Goal: Obtain resource: Obtain resource

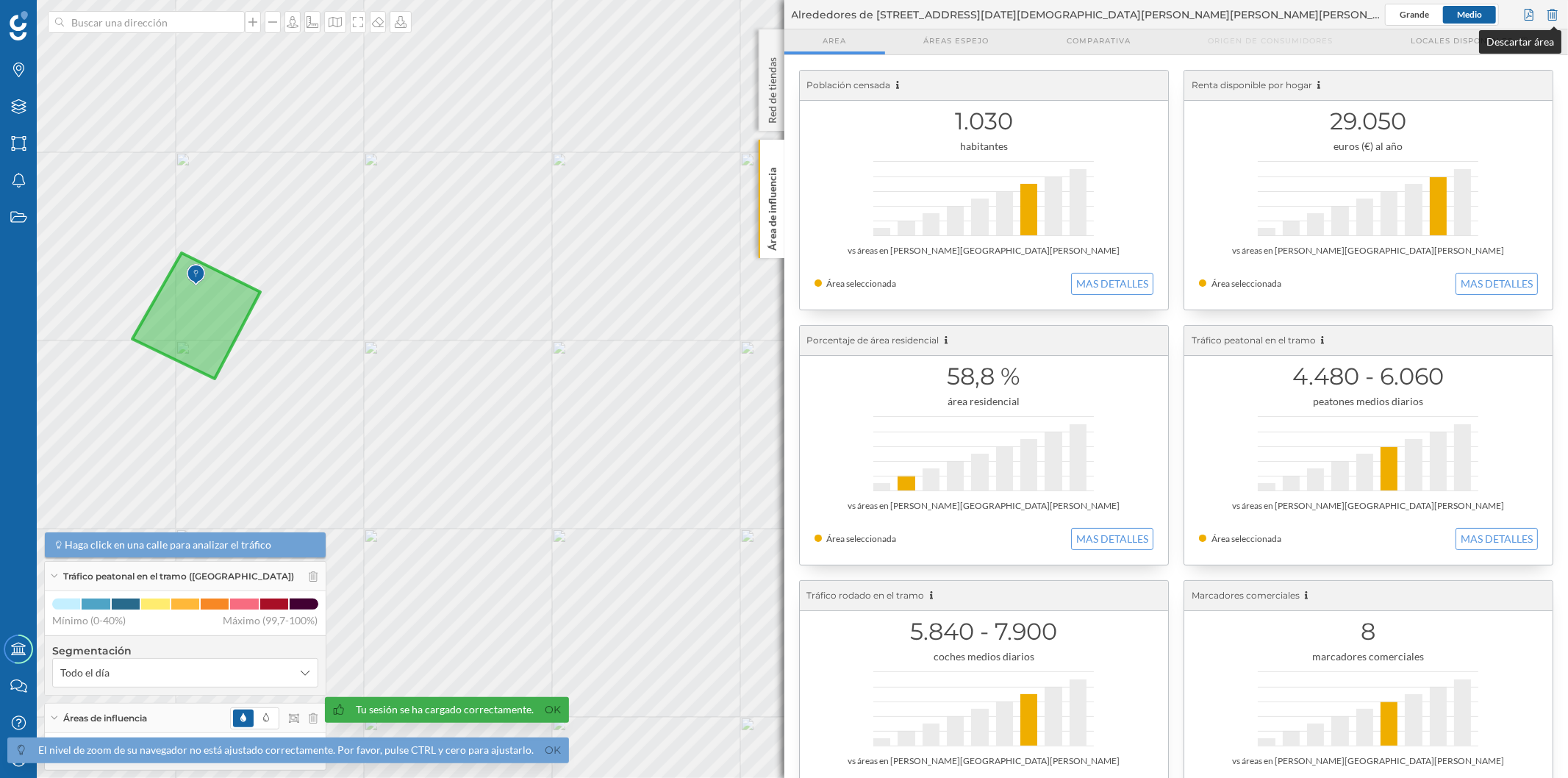
click at [1553, 17] on div at bounding box center [1552, 14] width 17 height 22
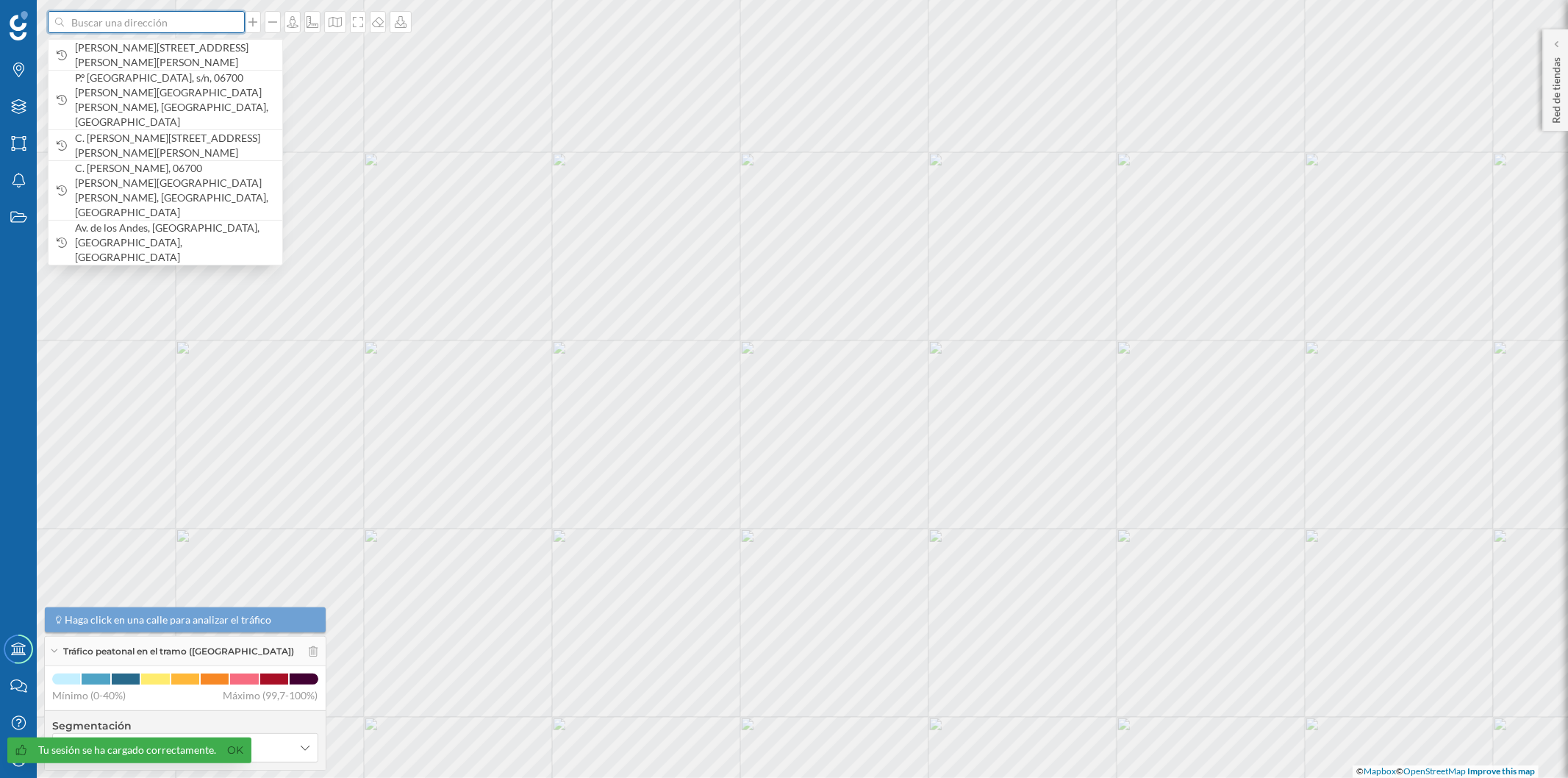
click at [160, 25] on input at bounding box center [146, 22] width 165 height 22
paste input "[STREET_ADDRESS][PERSON_NAME]"
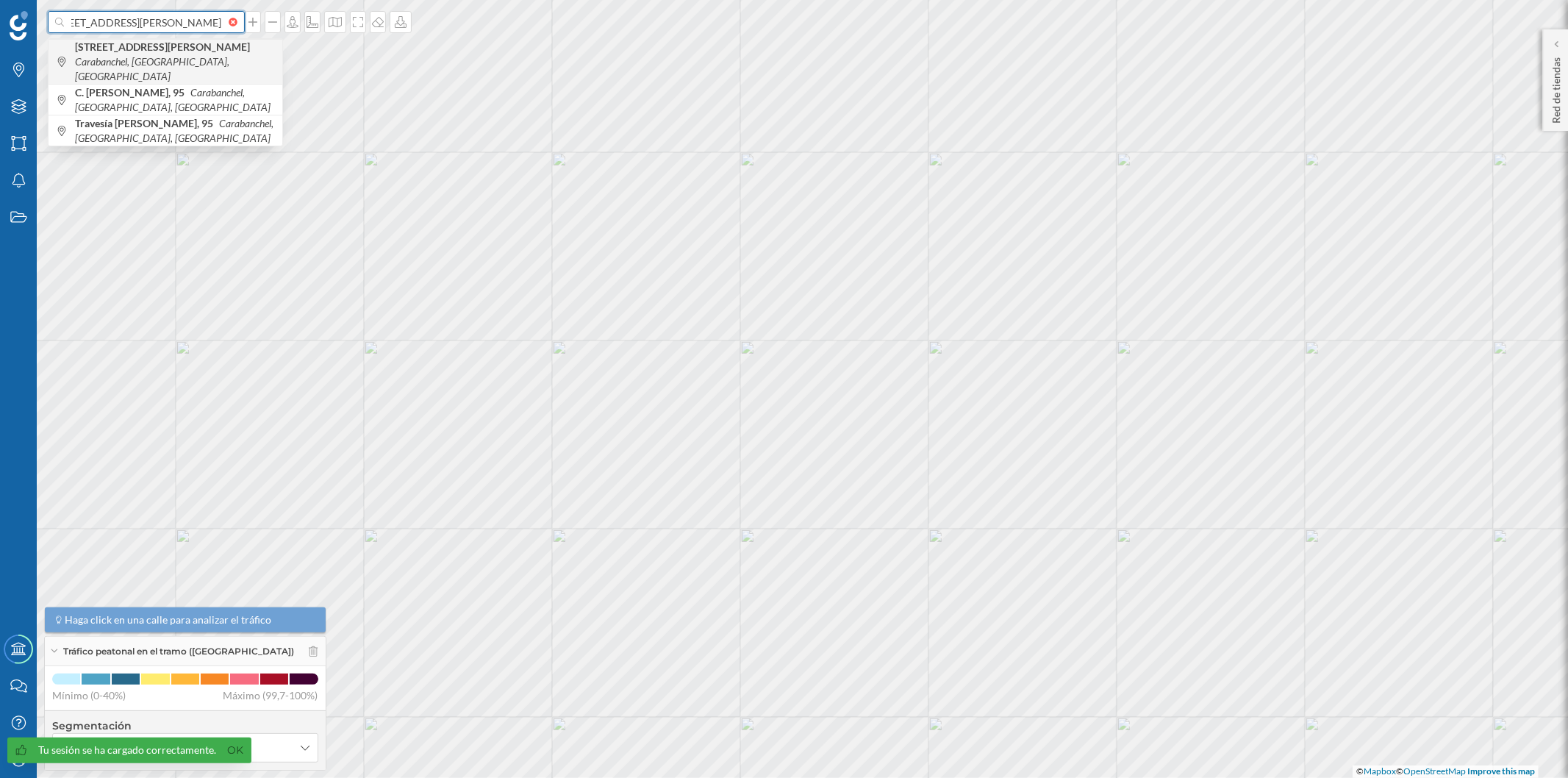
type input "[STREET_ADDRESS][PERSON_NAME]"
click at [169, 48] on b "[STREET_ADDRESS][PERSON_NAME]" at bounding box center [164, 46] width 179 height 12
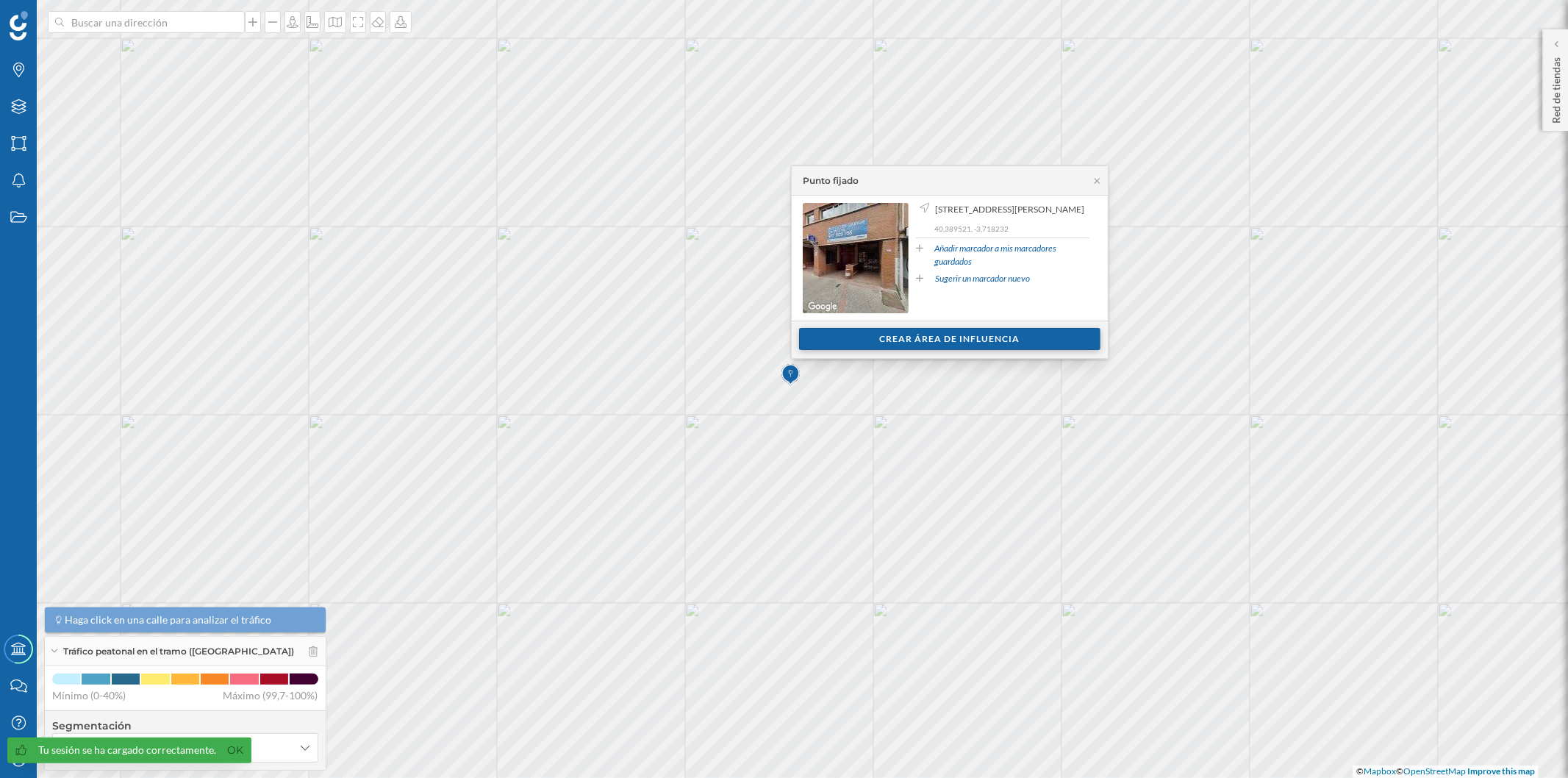
click at [1003, 340] on div "Crear área de influencia" at bounding box center [949, 339] width 301 height 22
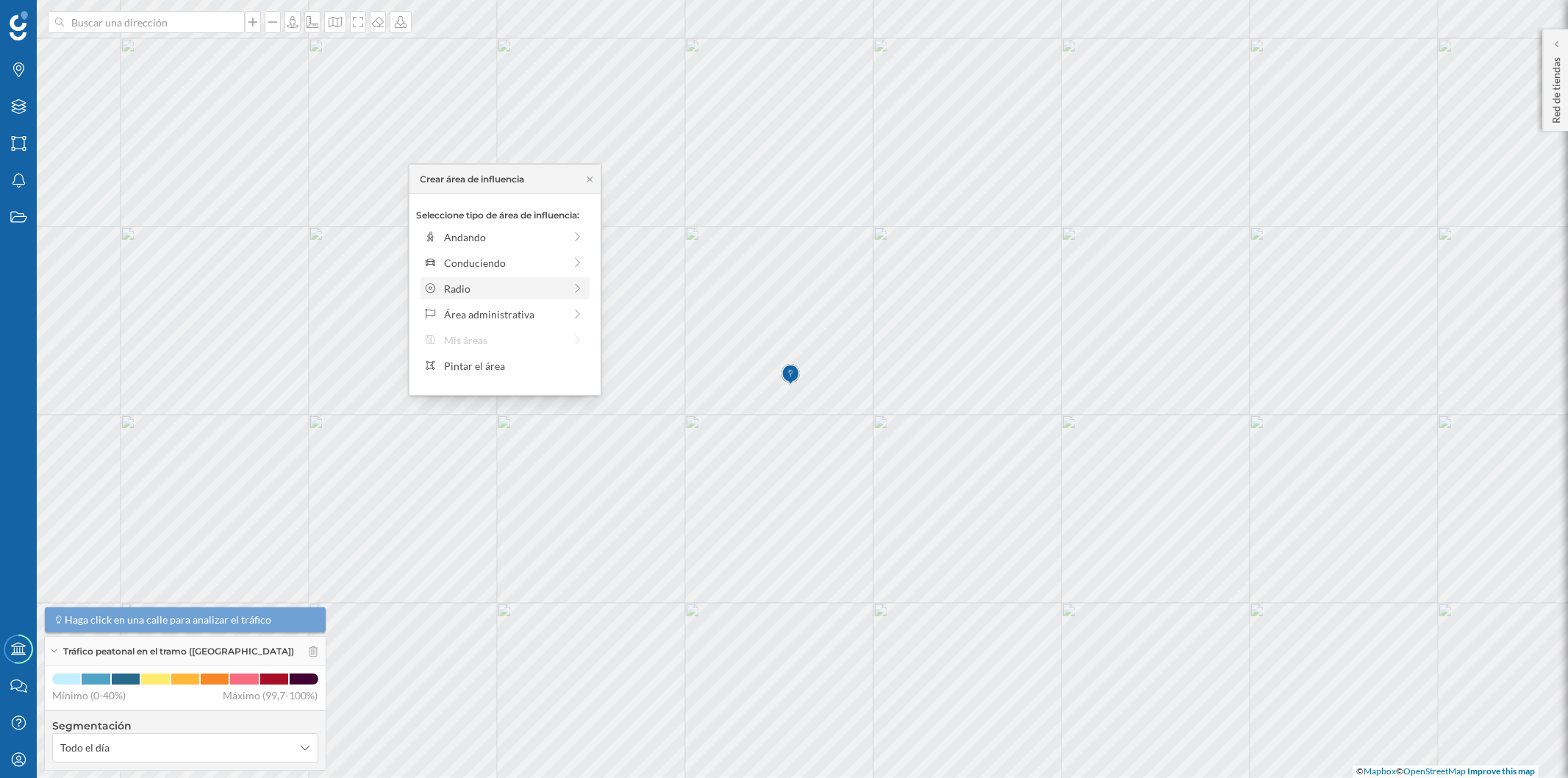
click at [500, 299] on div "Radio" at bounding box center [505, 287] width 169 height 22
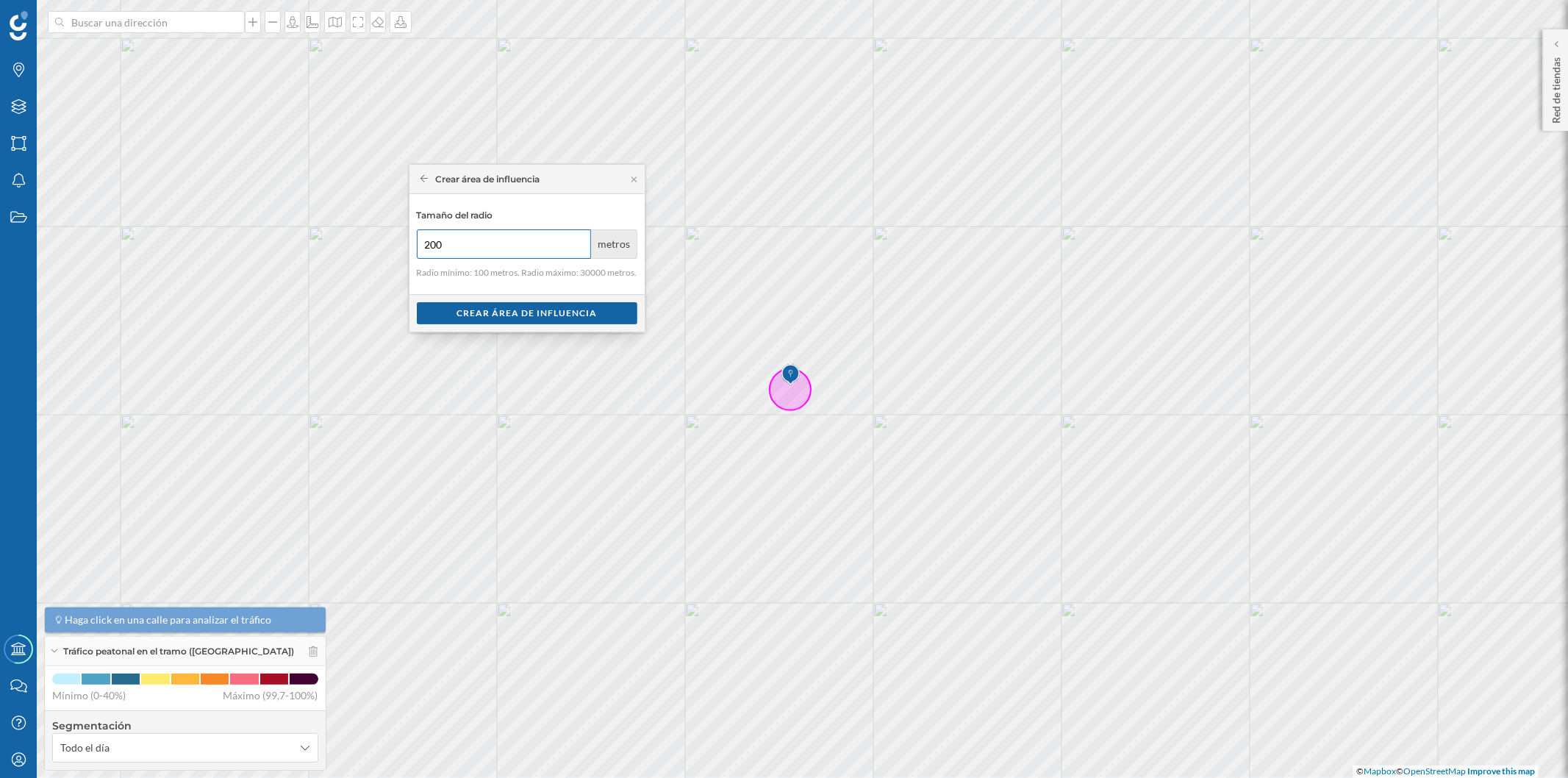
type input "200"
click at [576, 238] on input "200" at bounding box center [504, 244] width 175 height 30
click at [572, 310] on div "Crear área de influencia" at bounding box center [526, 312] width 221 height 22
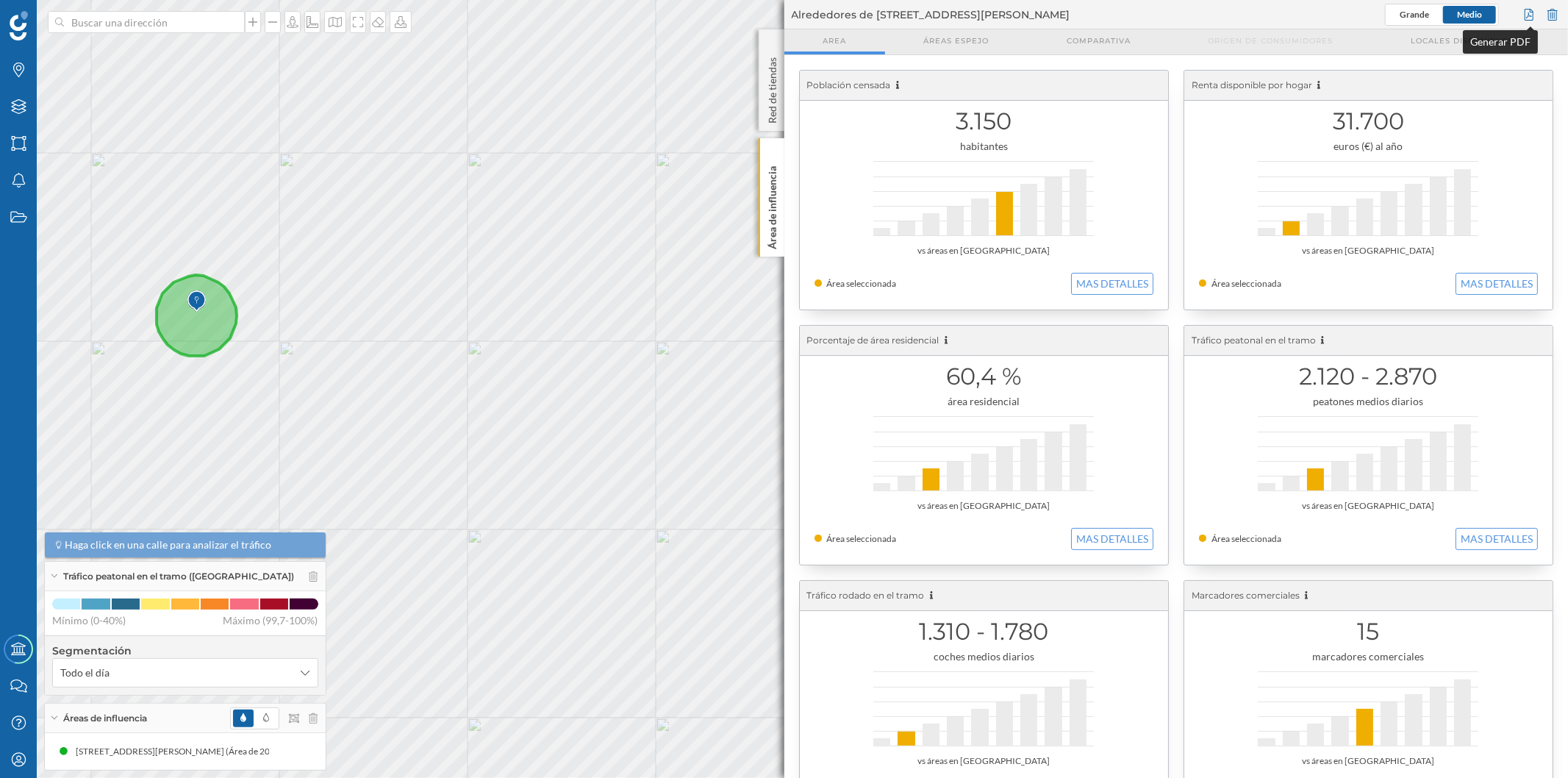
click at [1525, 17] on div at bounding box center [1529, 14] width 17 height 22
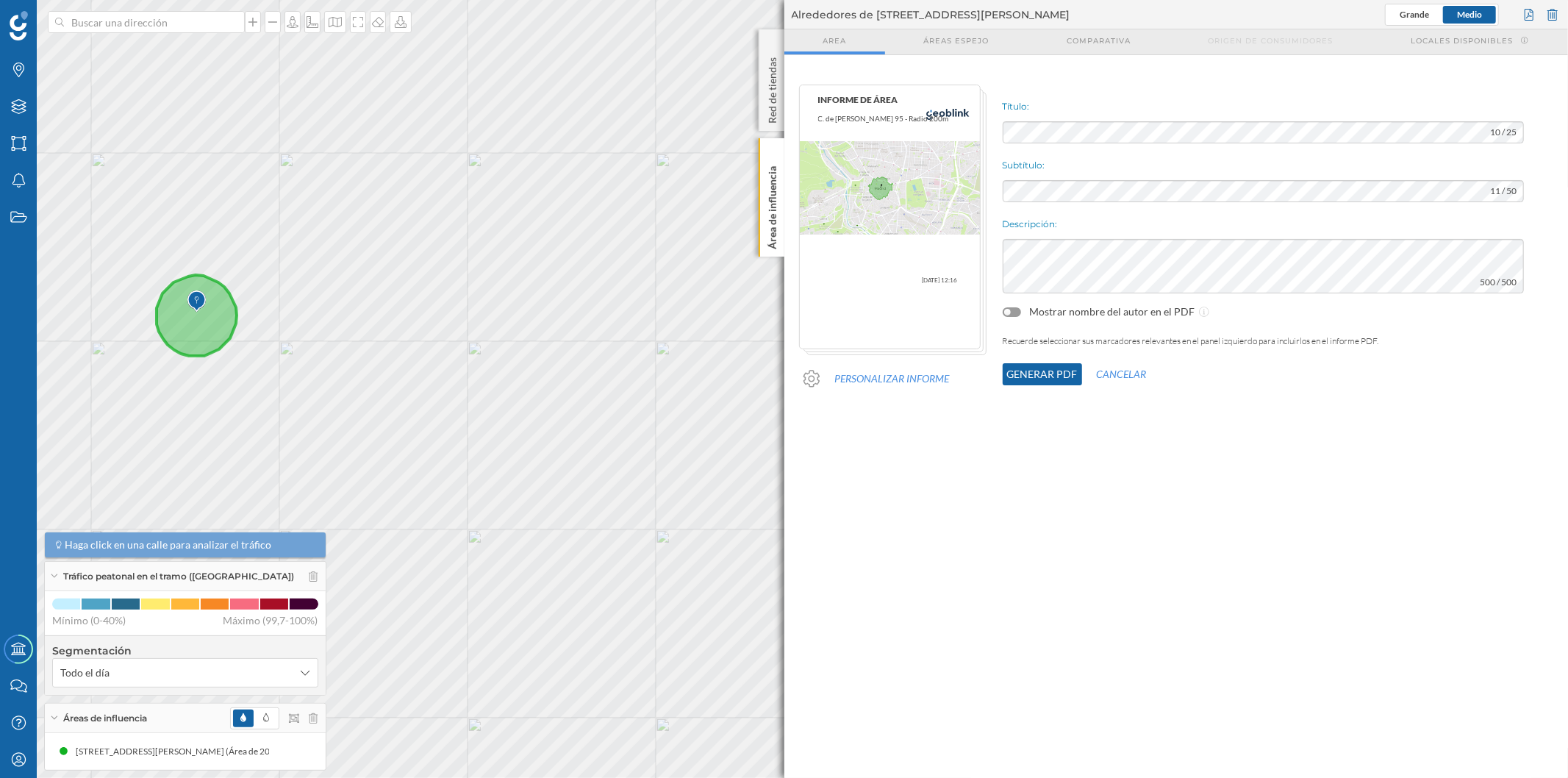
click at [1394, 462] on geo-parrilla-de-salida "Población censada 3.150 habitantes vs áreas en [GEOGRAPHIC_DATA] Área seleccion…" at bounding box center [1177, 417] width 785 height 723
click at [1048, 379] on button "Generar PDF" at bounding box center [1042, 374] width 79 height 22
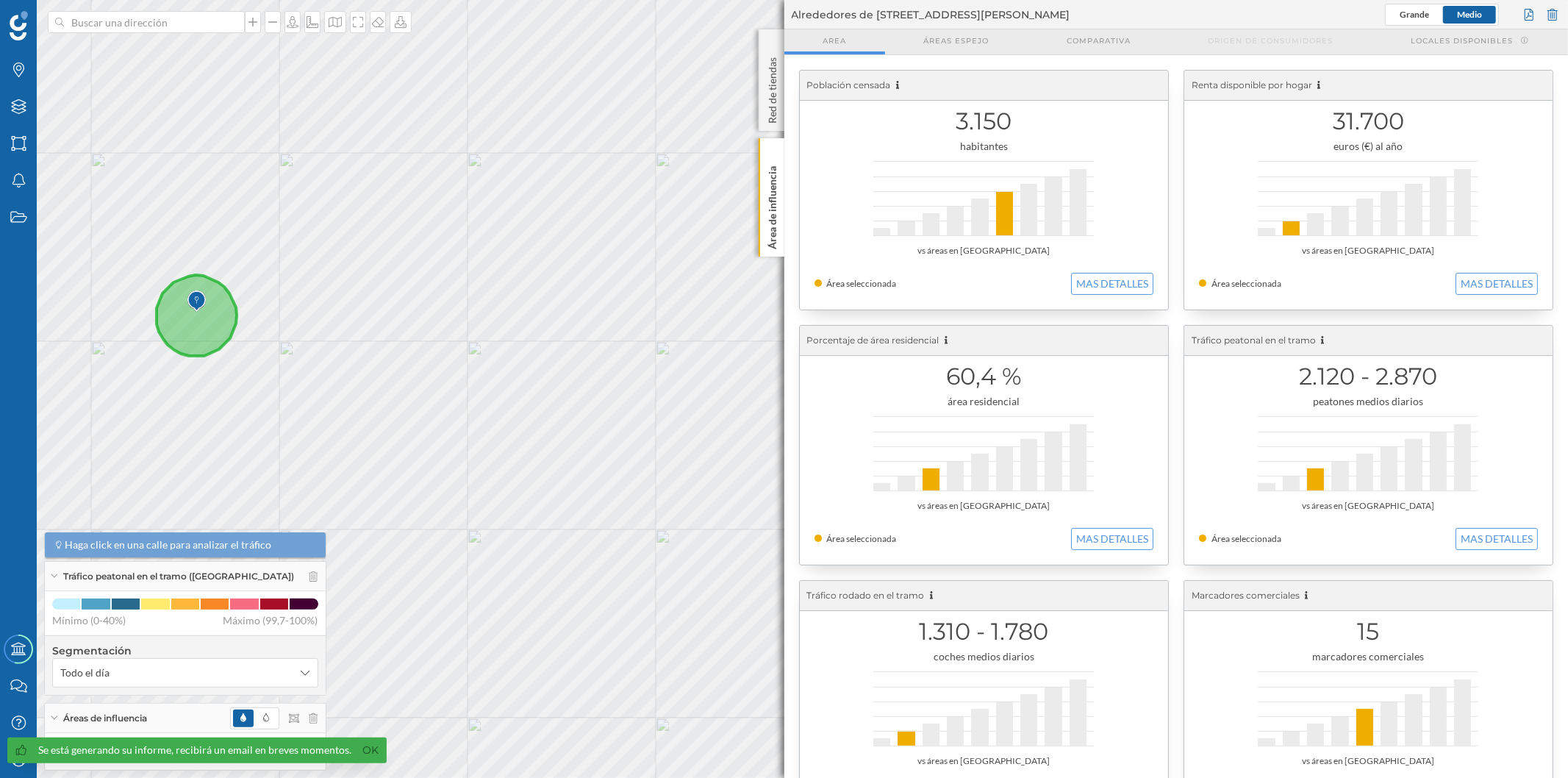
drag, startPoint x: 1048, startPoint y: 379, endPoint x: 822, endPoint y: 318, distance: 234.1
click at [822, 318] on geo-overview-box "Porcentaje de área residencial 60,4 % área residencial vs áreas en [GEOGRAPHIC_…" at bounding box center [984, 445] width 384 height 255
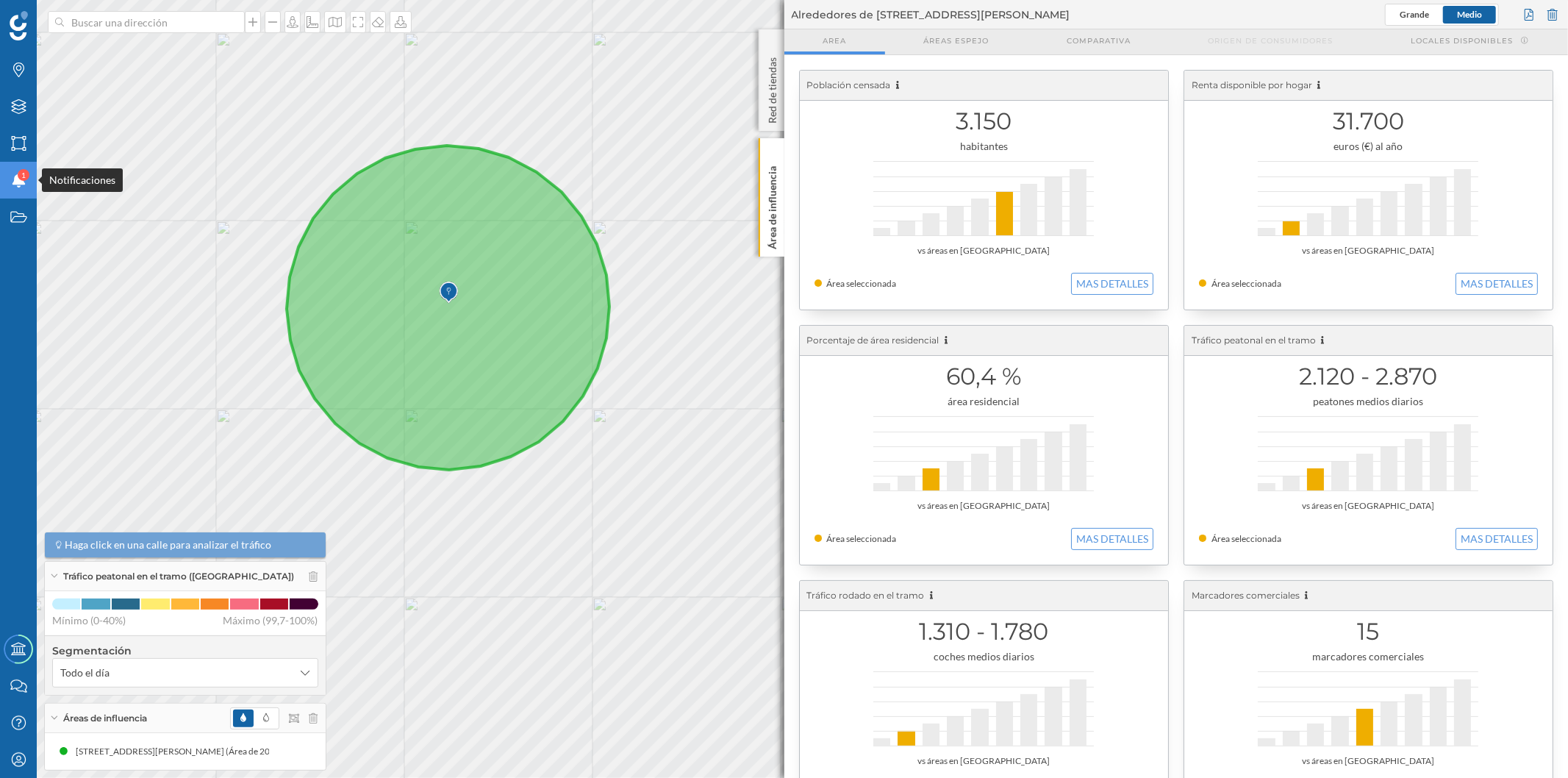
click at [27, 184] on div "Notificaciones 1" at bounding box center [18, 180] width 37 height 37
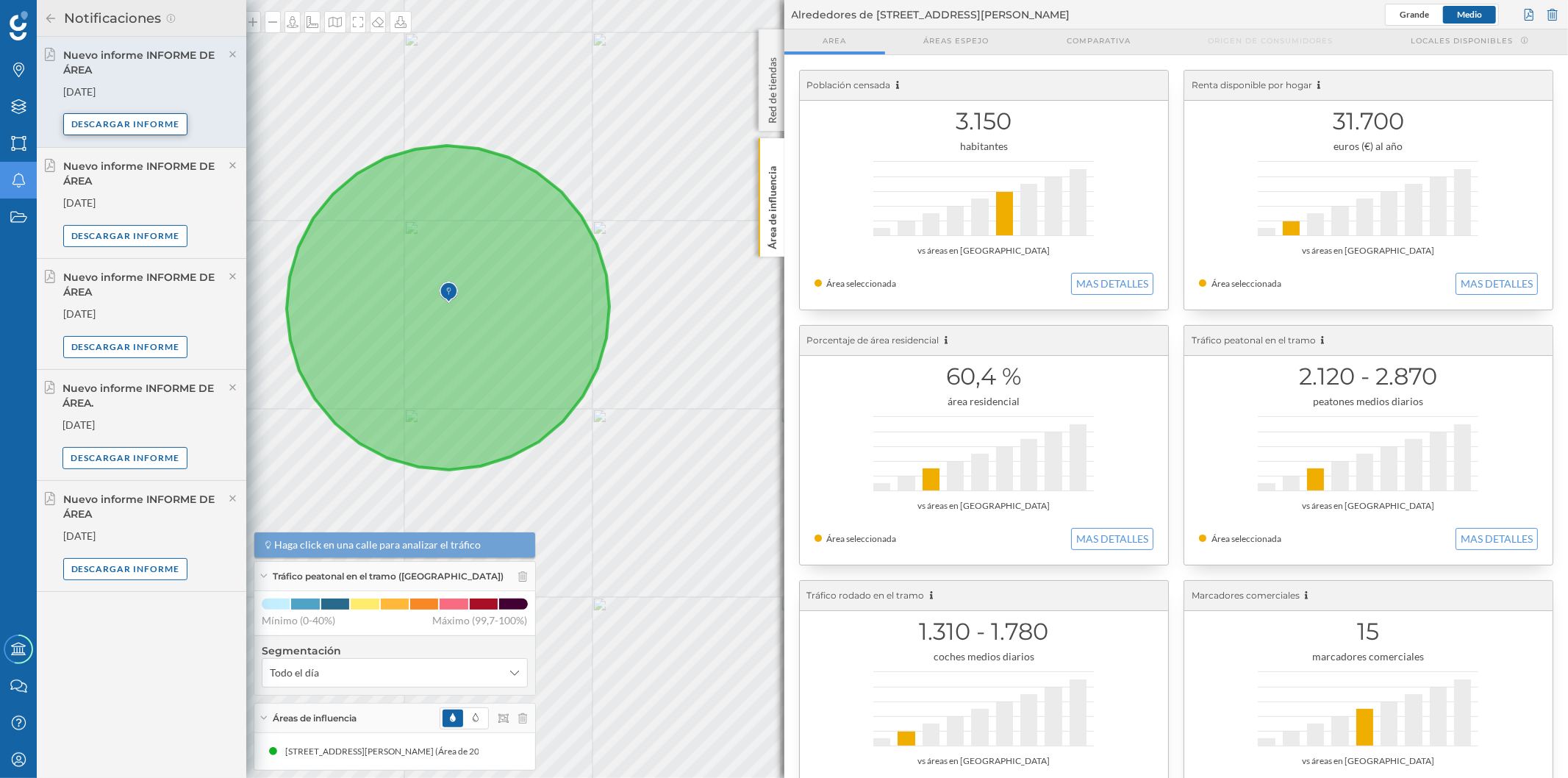
click at [113, 118] on div "Descargar informe" at bounding box center [125, 124] width 125 height 22
